Goal: Browse casually

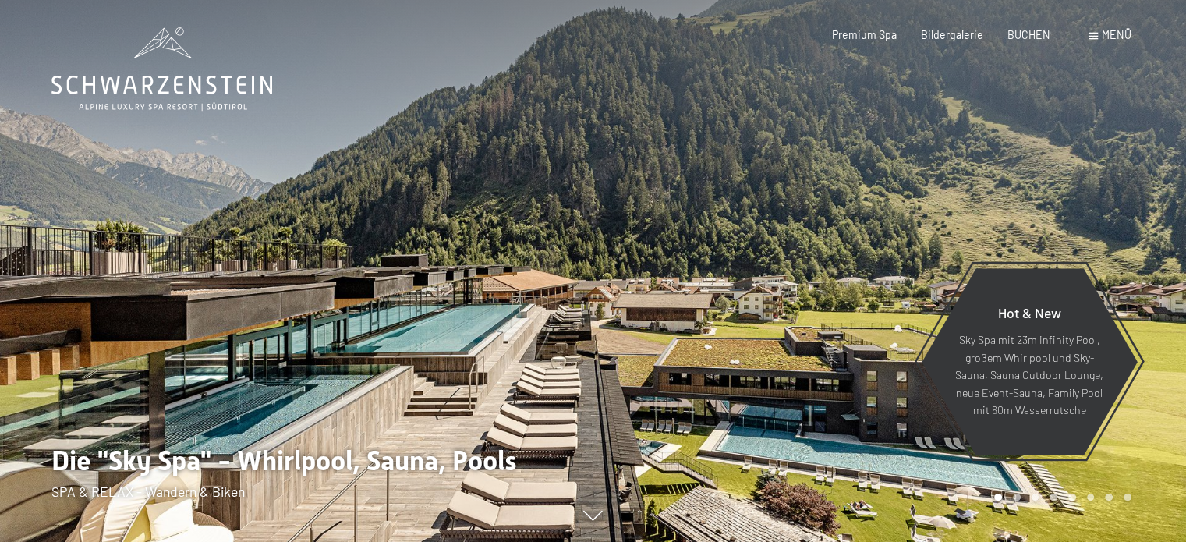
click at [664, 303] on div at bounding box center [889, 271] width 593 height 542
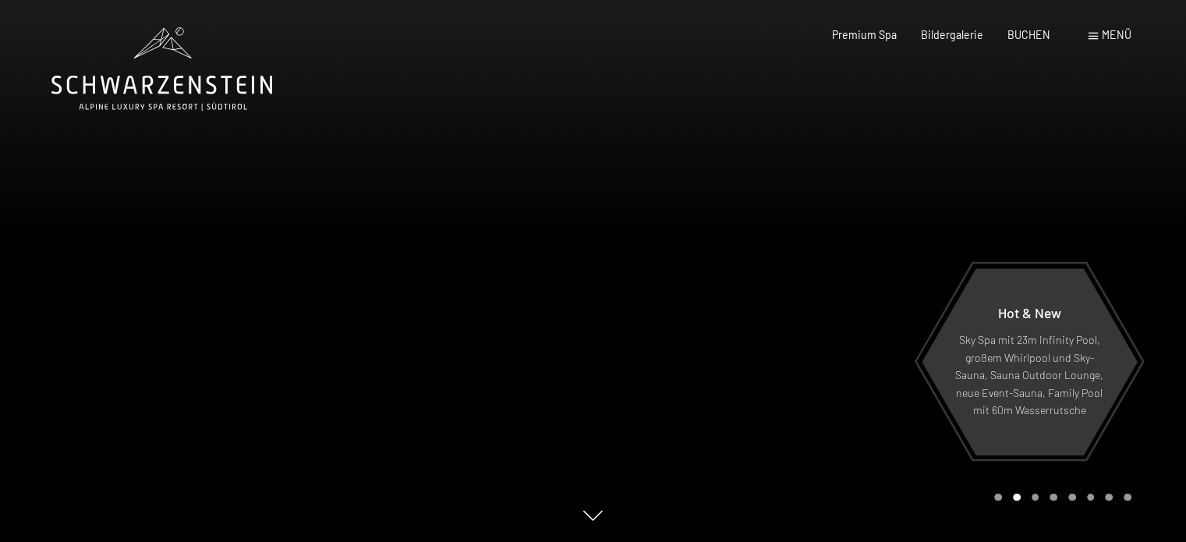
click at [583, 360] on div at bounding box center [296, 271] width 593 height 542
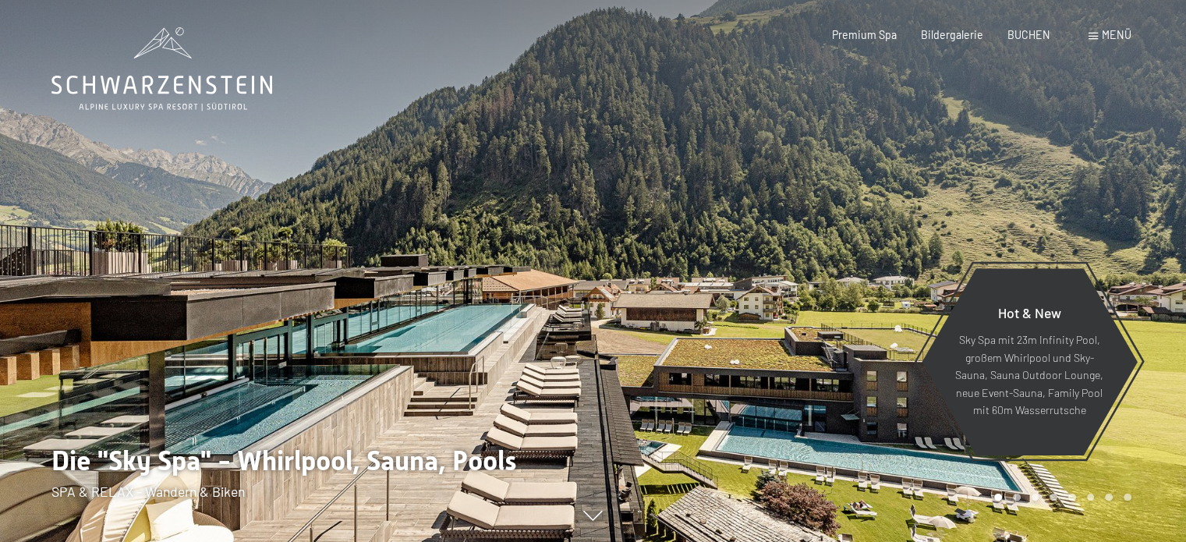
click at [611, 351] on div at bounding box center [889, 271] width 593 height 542
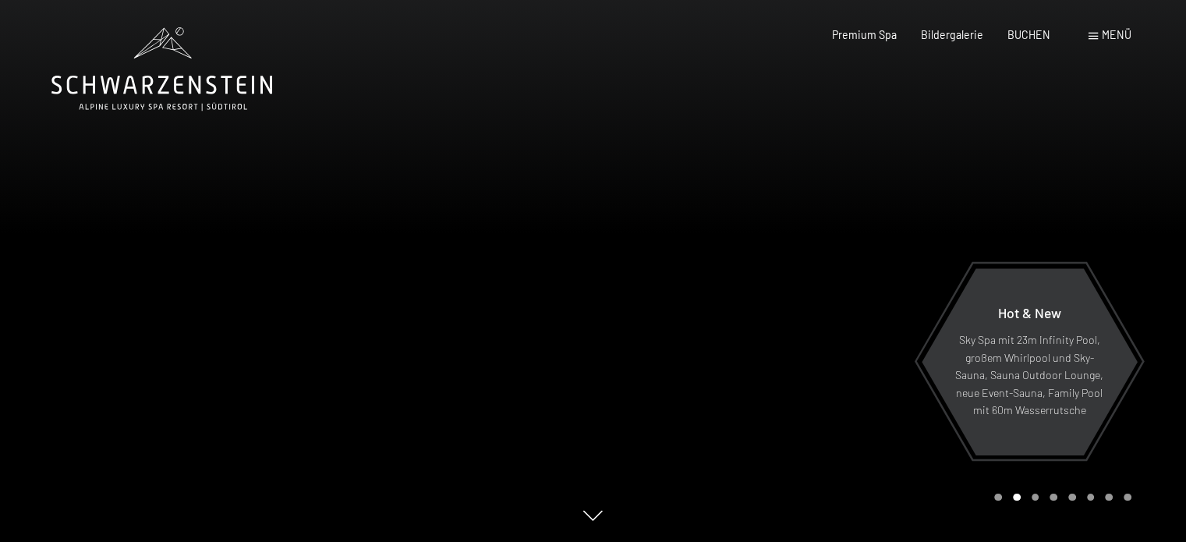
click at [494, 448] on div at bounding box center [296, 271] width 593 height 542
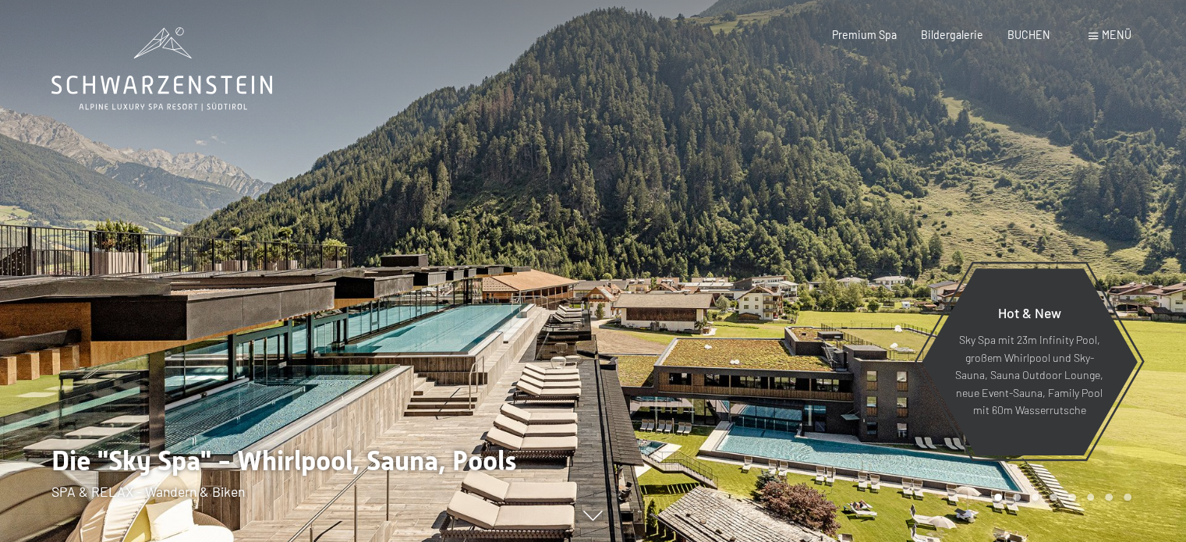
click at [564, 408] on div at bounding box center [296, 271] width 593 height 542
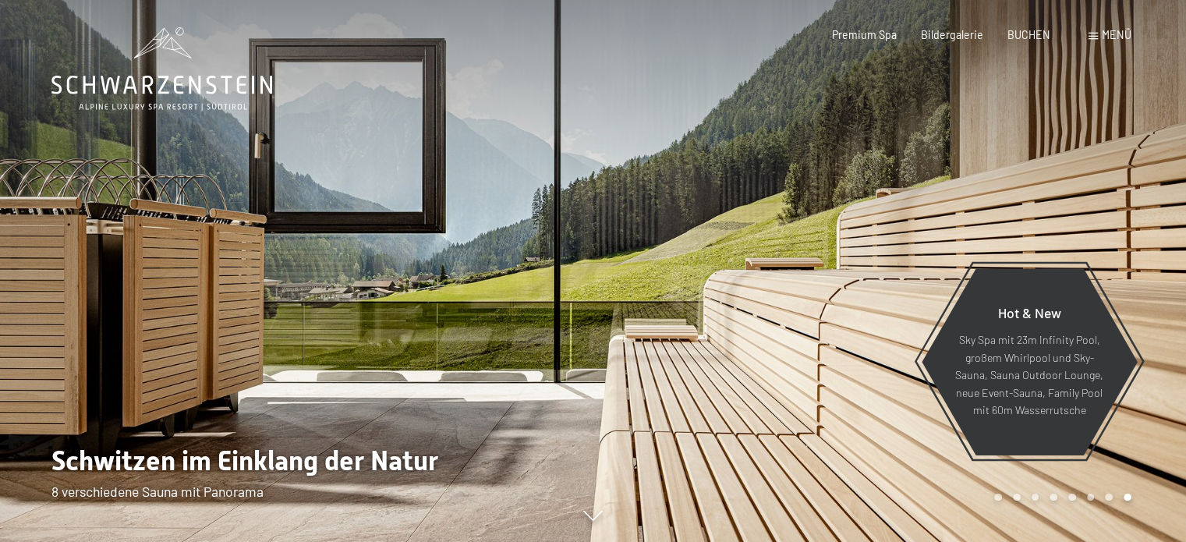
scroll to position [4, 0]
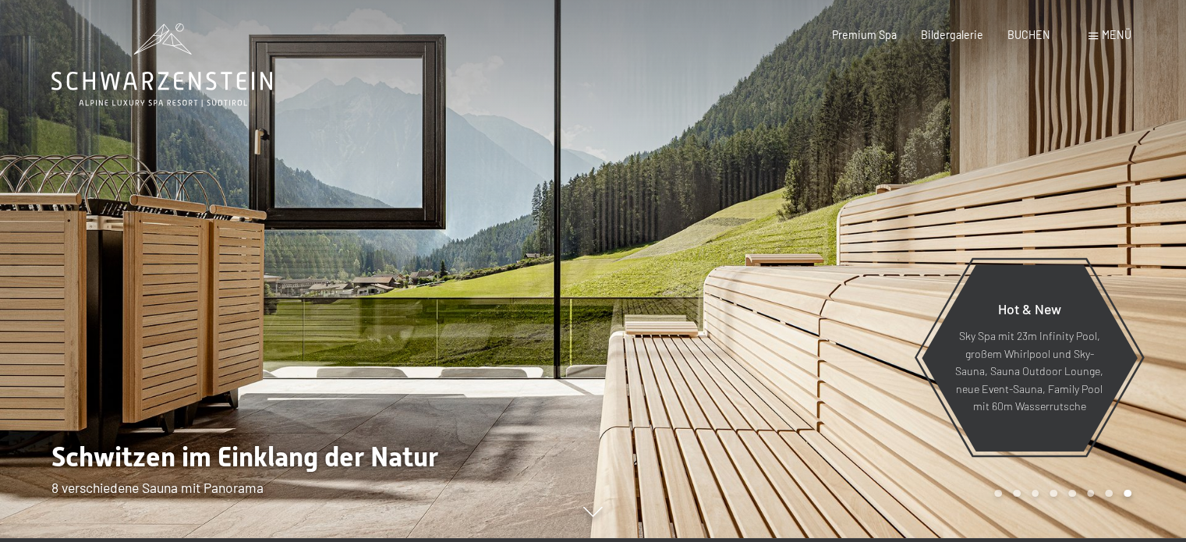
click at [522, 381] on div at bounding box center [296, 267] width 593 height 542
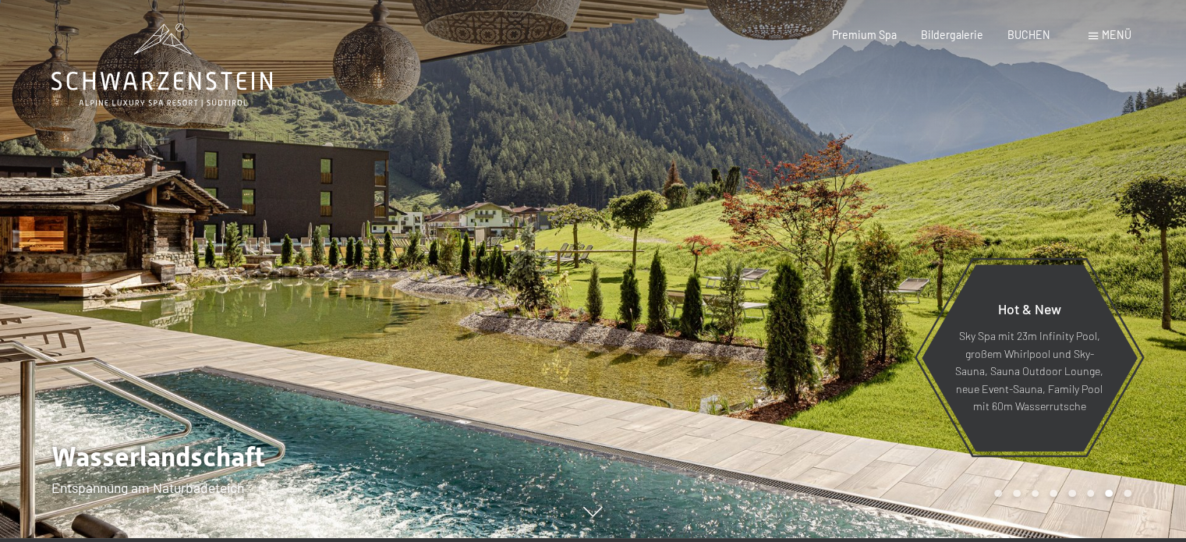
click at [556, 387] on div at bounding box center [296, 267] width 593 height 542
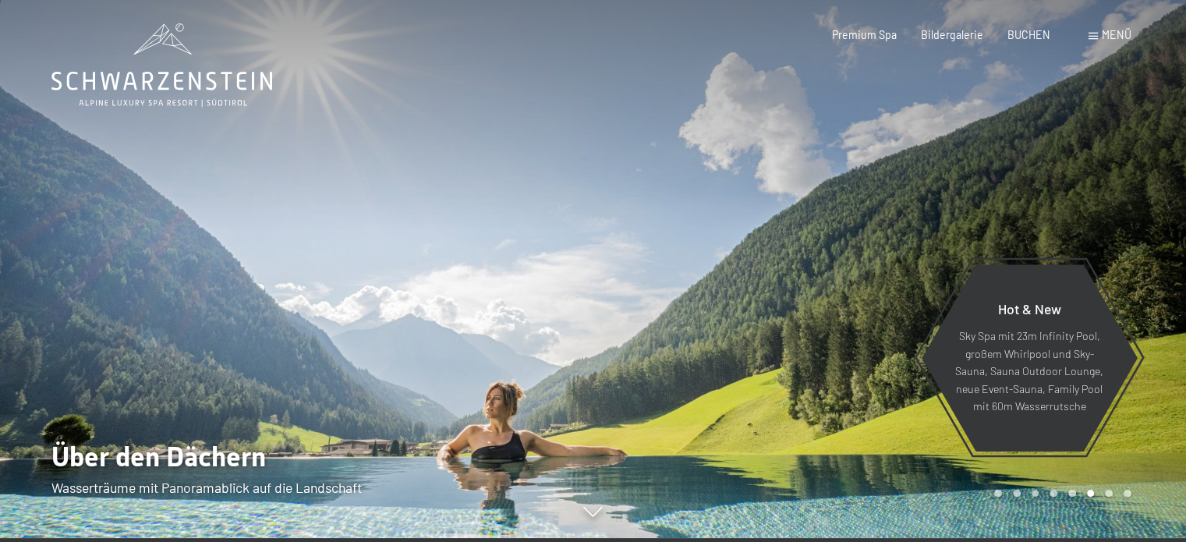
click at [550, 388] on div at bounding box center [296, 267] width 593 height 542
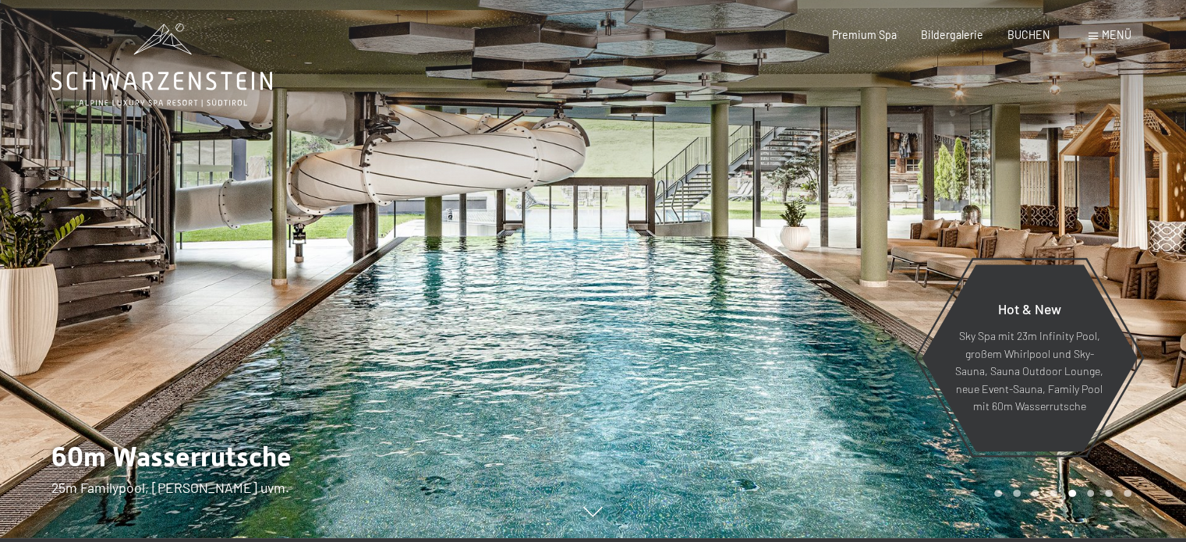
click at [555, 415] on div at bounding box center [296, 267] width 593 height 542
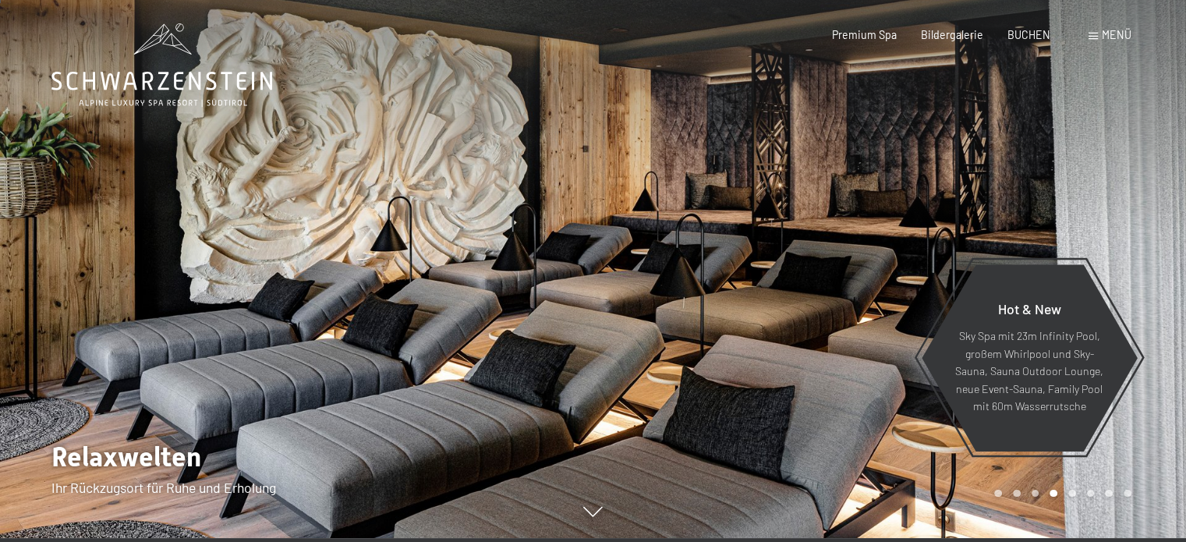
click at [593, 397] on div at bounding box center [889, 267] width 593 height 542
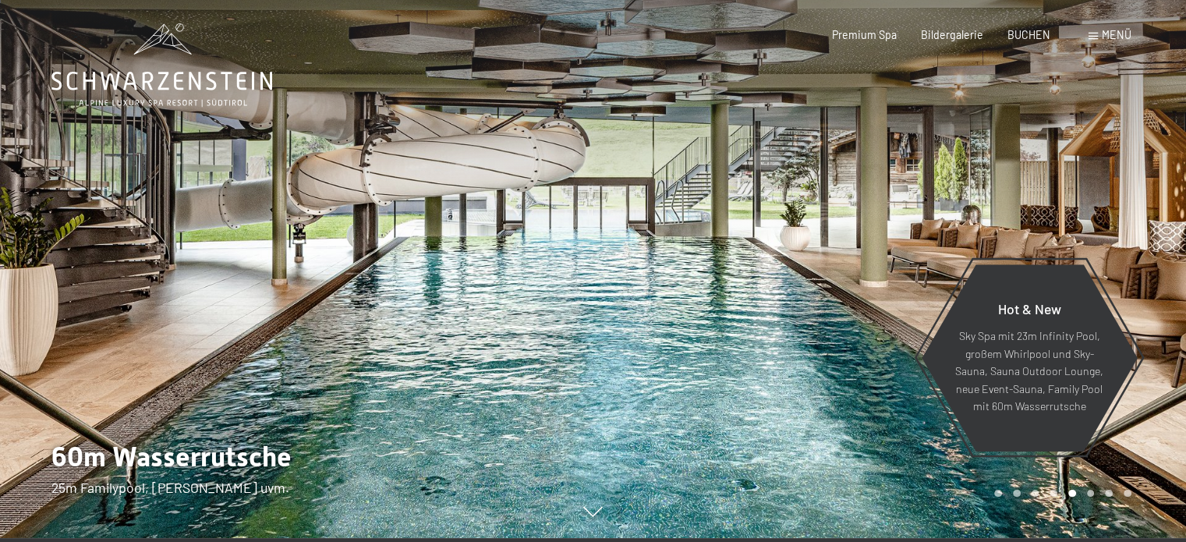
click at [593, 415] on div at bounding box center [889, 267] width 593 height 542
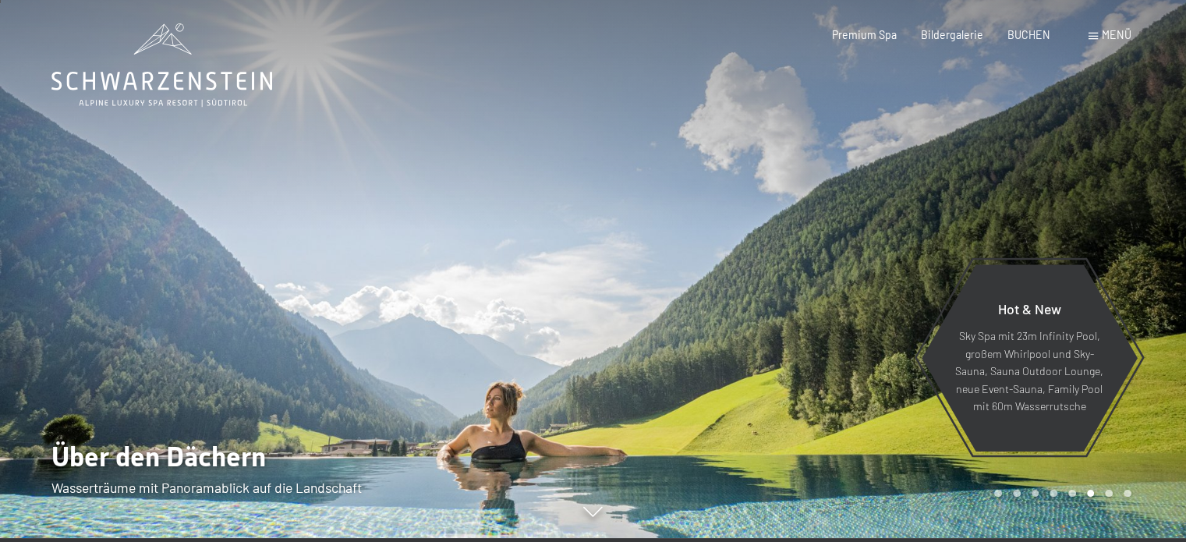
click at [583, 418] on div at bounding box center [296, 267] width 593 height 542
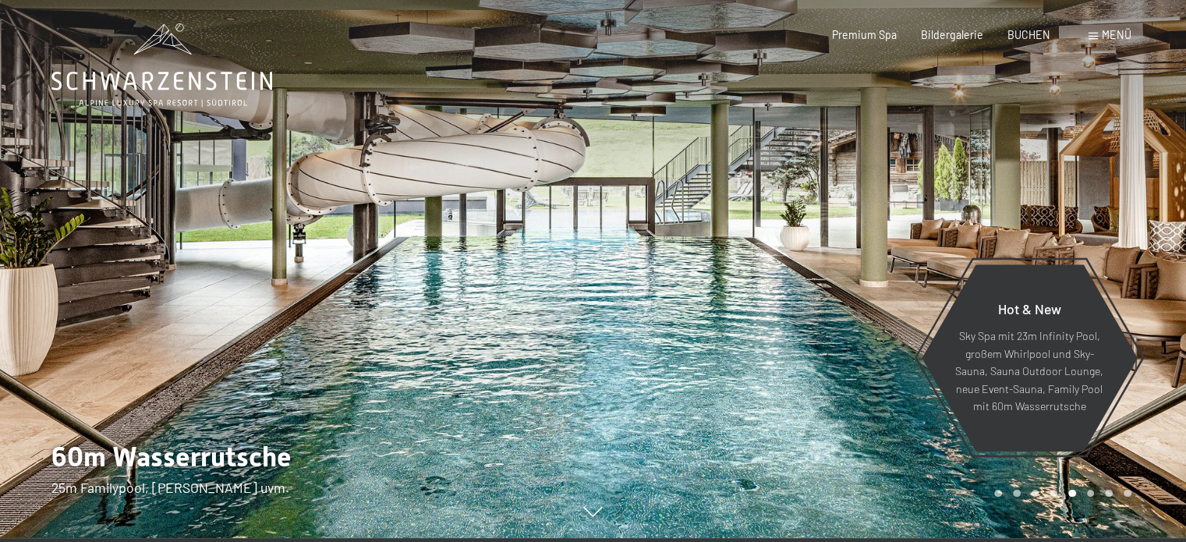
click at [762, 241] on div at bounding box center [889, 267] width 593 height 542
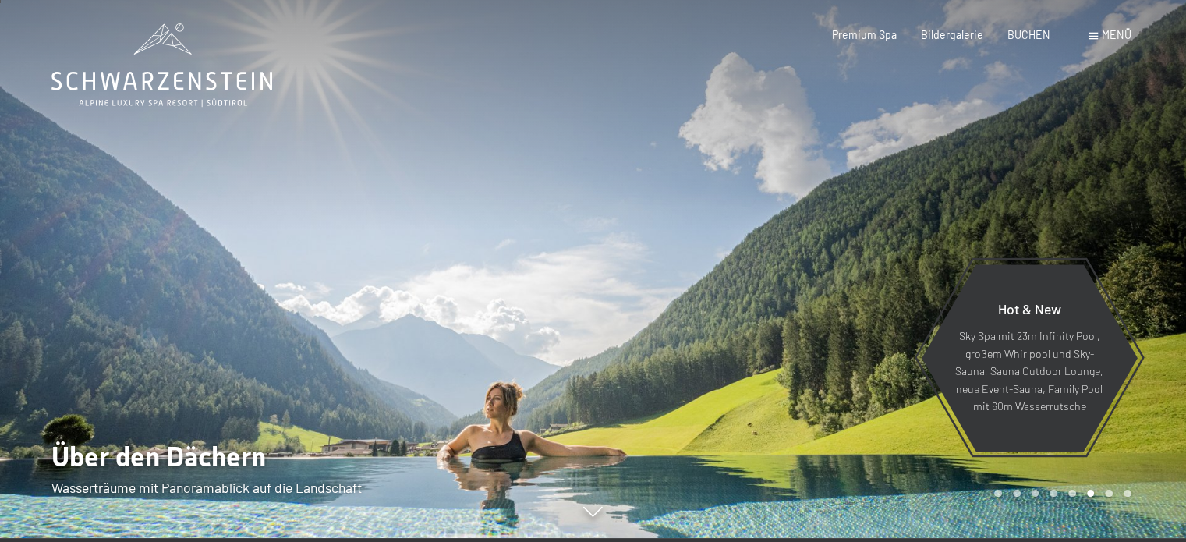
click at [618, 337] on div at bounding box center [889, 267] width 593 height 542
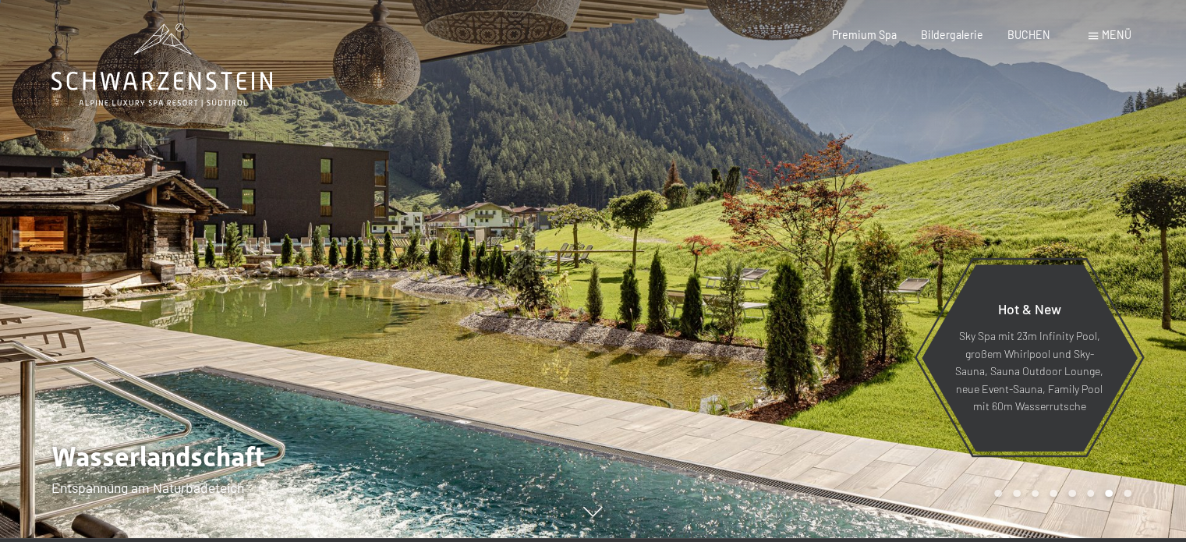
click at [621, 338] on div at bounding box center [889, 267] width 593 height 542
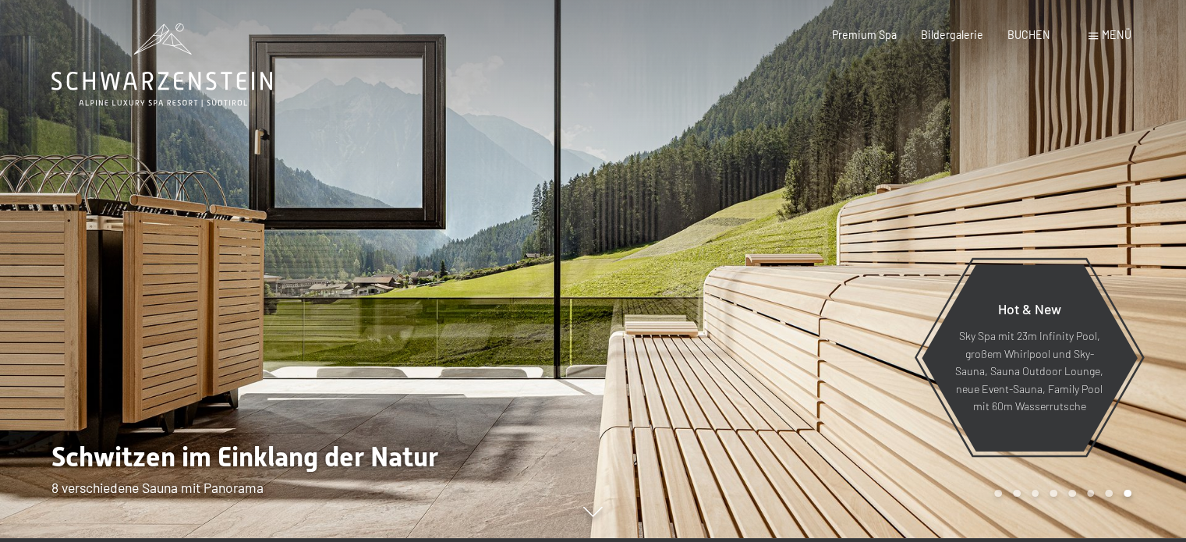
click at [621, 364] on div at bounding box center [889, 267] width 593 height 542
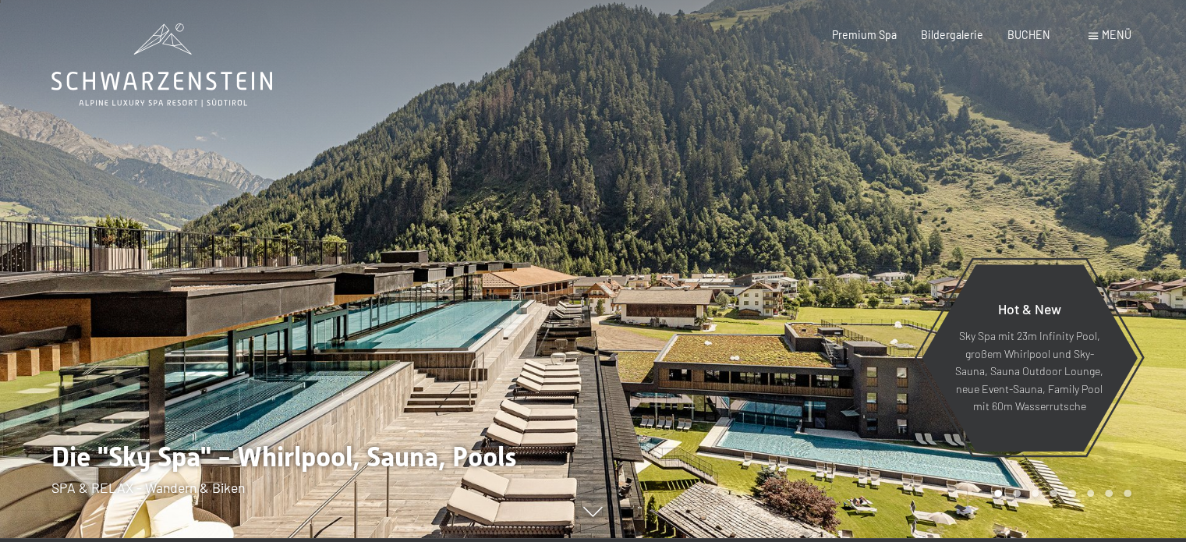
click at [639, 377] on div at bounding box center [889, 267] width 593 height 542
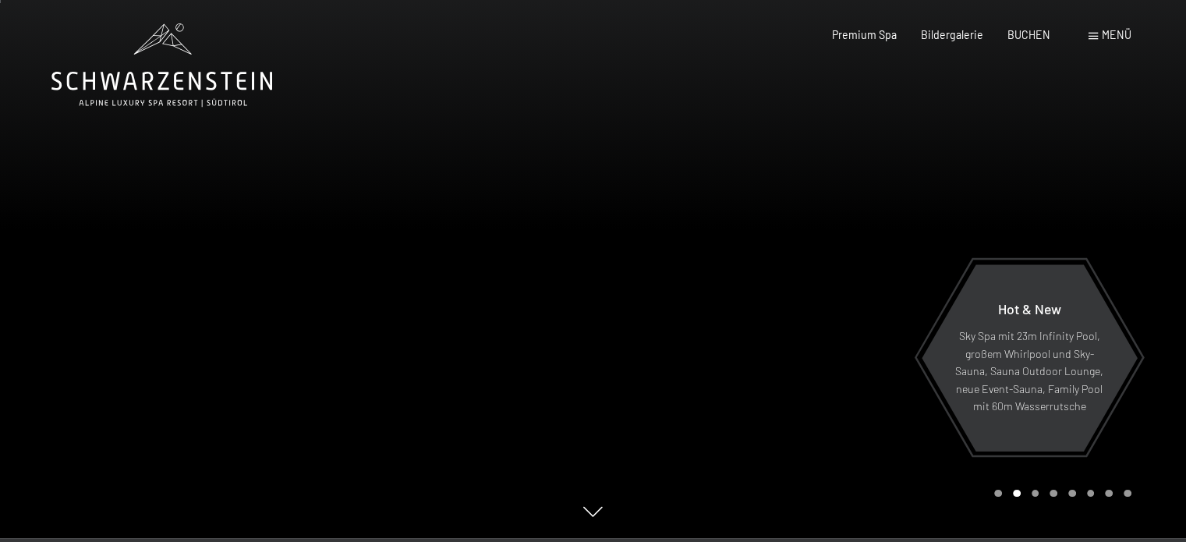
click at [608, 240] on div at bounding box center [889, 267] width 593 height 542
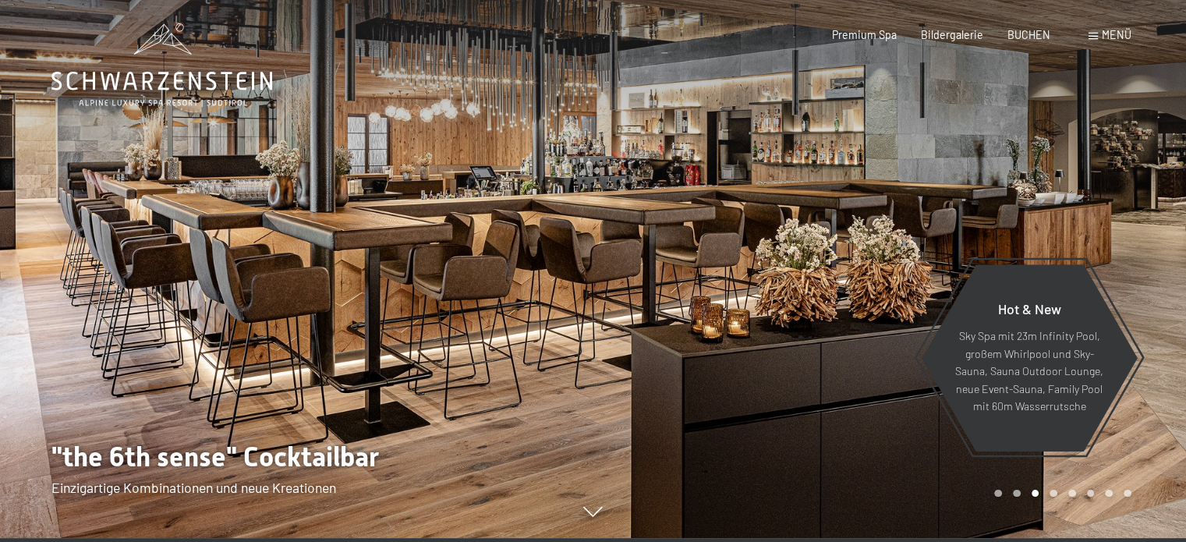
click at [716, 293] on div at bounding box center [889, 267] width 593 height 542
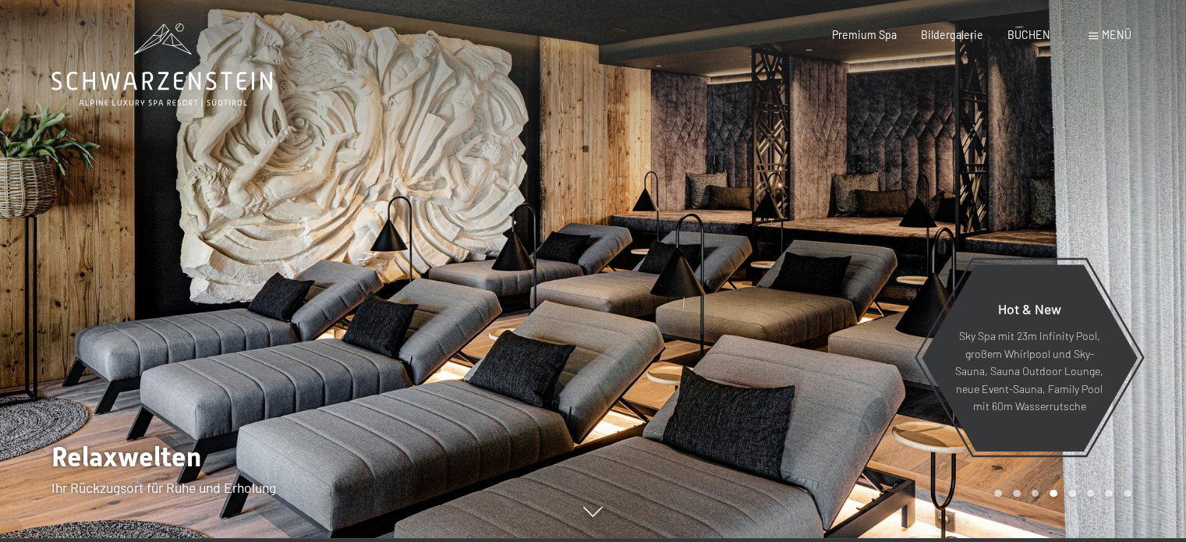
click at [717, 294] on div at bounding box center [889, 267] width 593 height 542
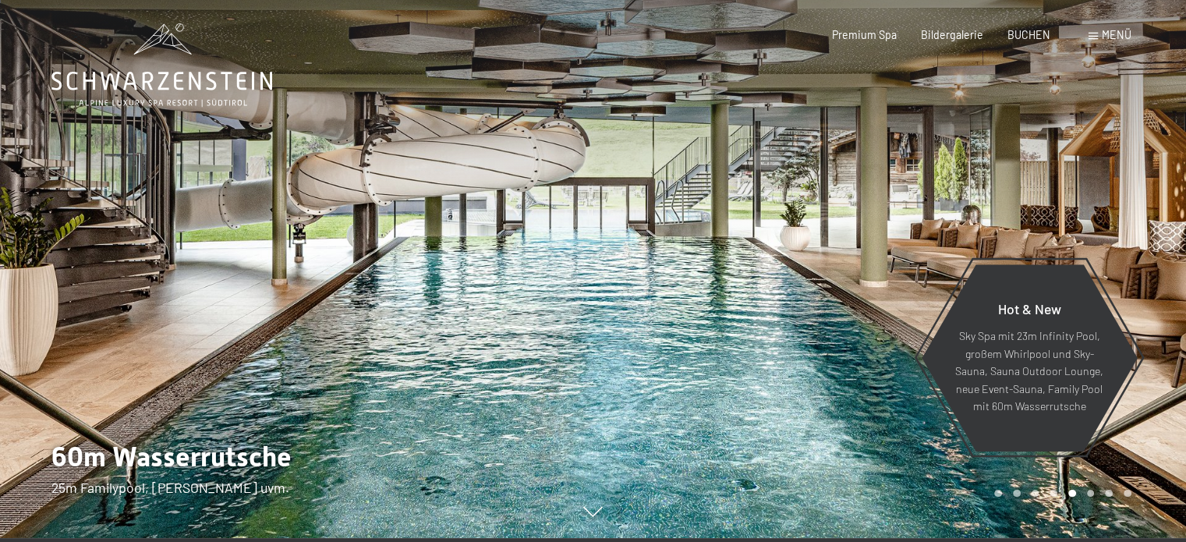
click at [721, 313] on div at bounding box center [889, 267] width 593 height 542
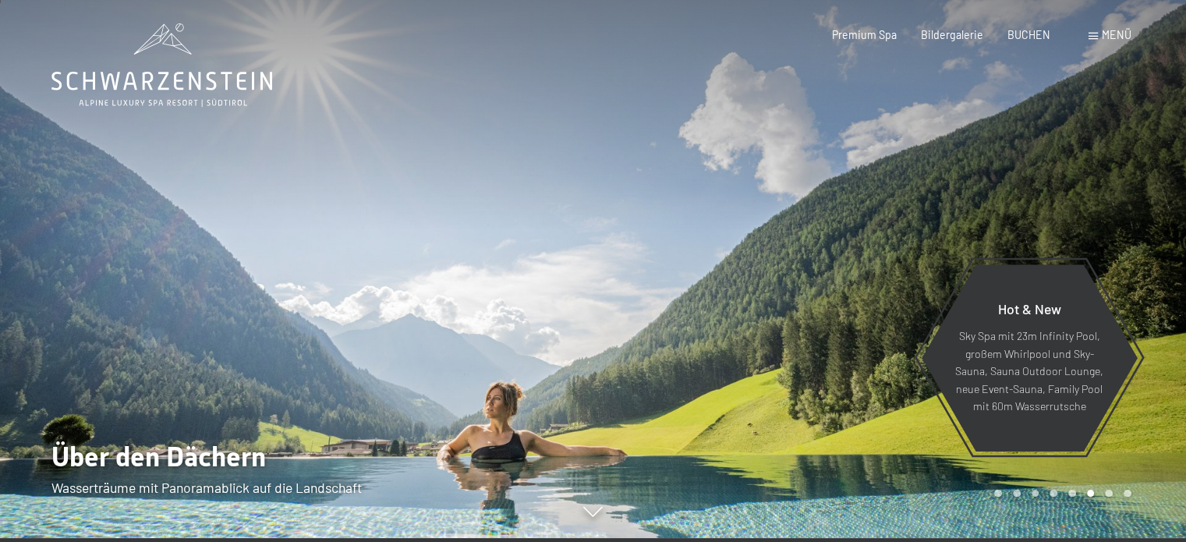
click at [763, 331] on div at bounding box center [889, 267] width 593 height 542
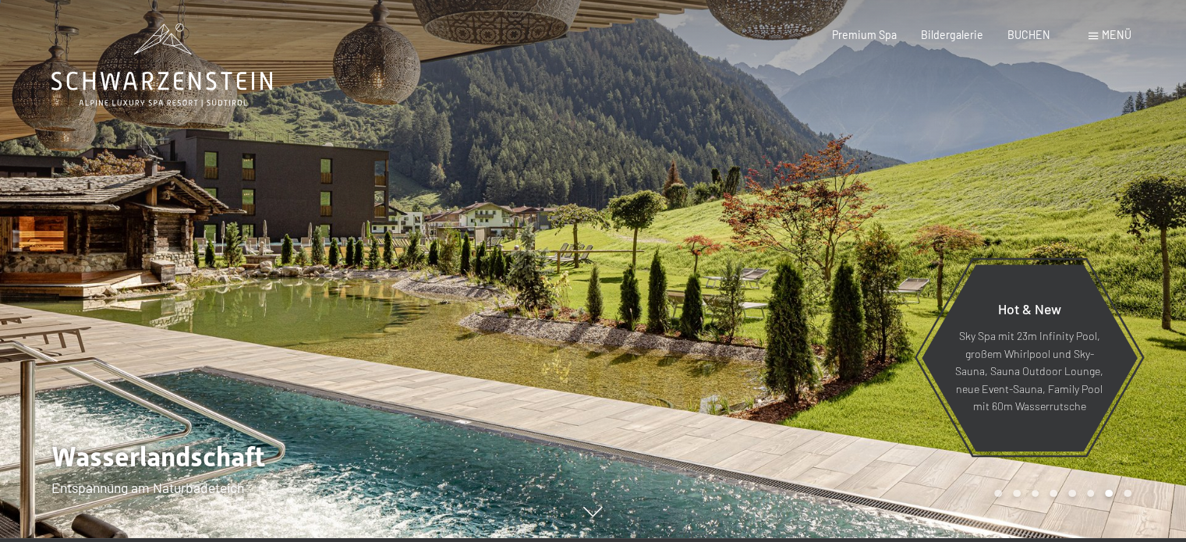
click at [806, 369] on div at bounding box center [889, 267] width 593 height 542
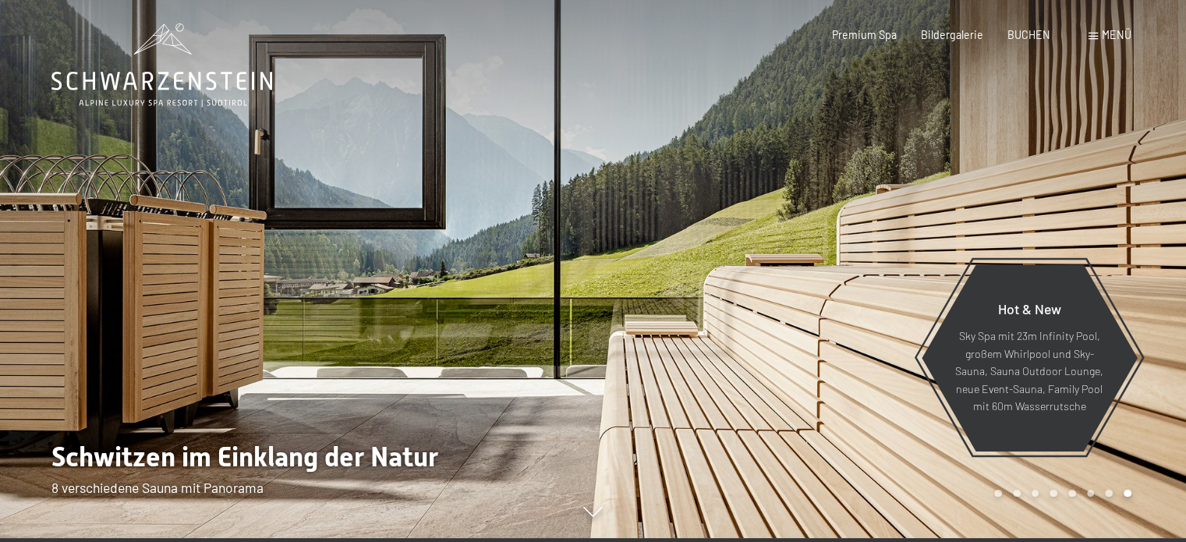
click at [847, 399] on div at bounding box center [889, 267] width 593 height 542
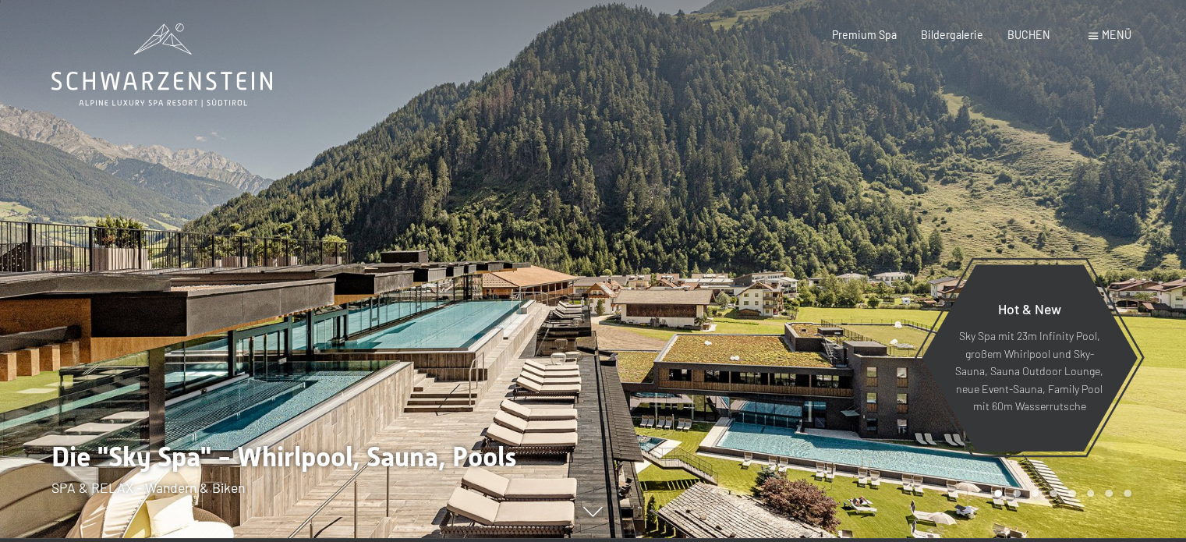
click at [834, 425] on div at bounding box center [889, 267] width 593 height 542
